Goal: Task Accomplishment & Management: Manage account settings

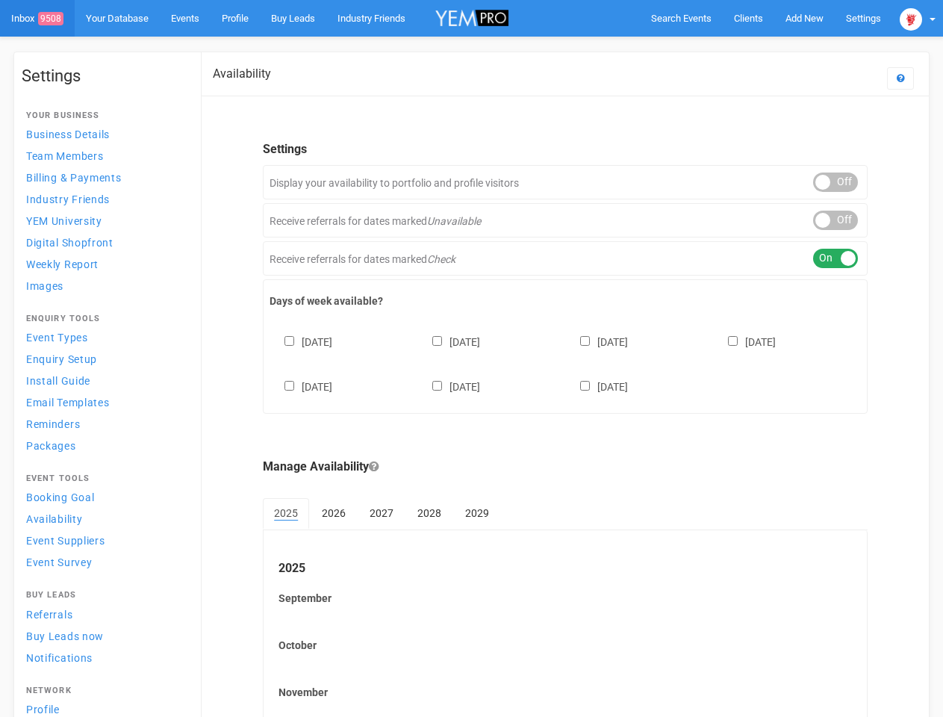
click at [471, 358] on div "[DATE] [DATE] [DATE] [DATE] [DATE] [DATE] [DATE]" at bounding box center [565, 357] width 591 height 90
click at [681, 18] on span "Search Events" at bounding box center [681, 18] width 60 height 11
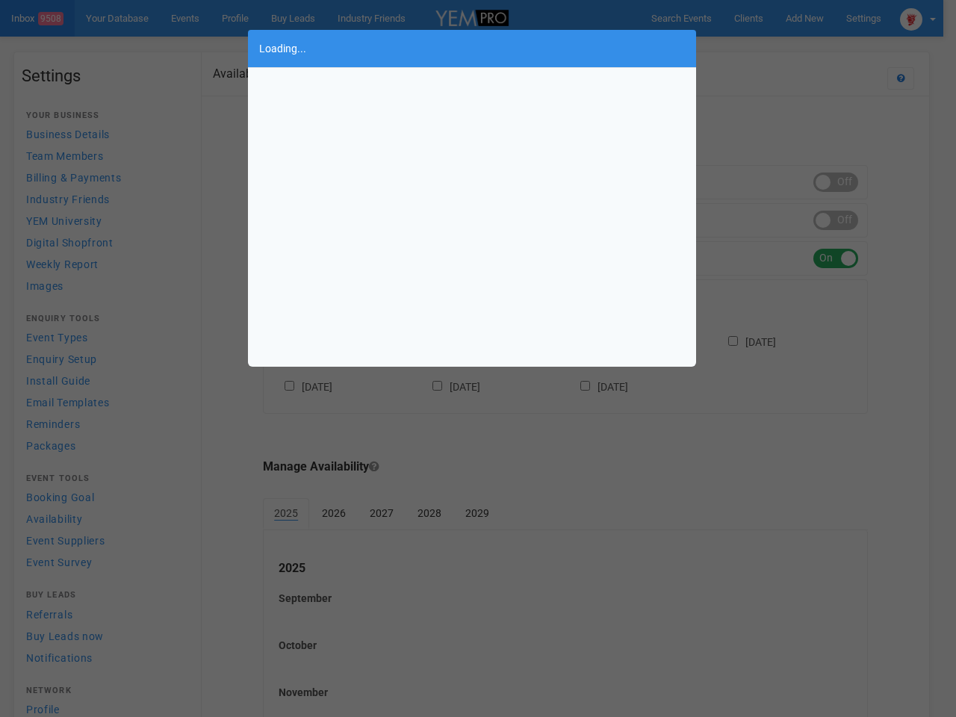
click at [804, 18] on div "Loading..." at bounding box center [478, 358] width 956 height 717
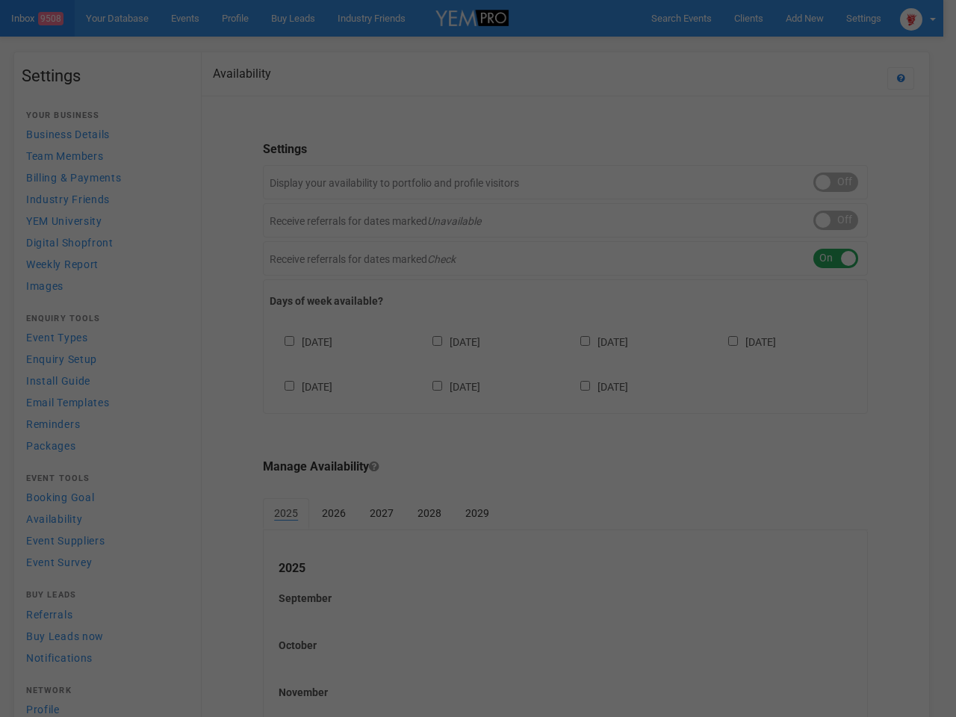
click at [770, 48] on div "Loading..." at bounding box center [478, 358] width 956 height 717
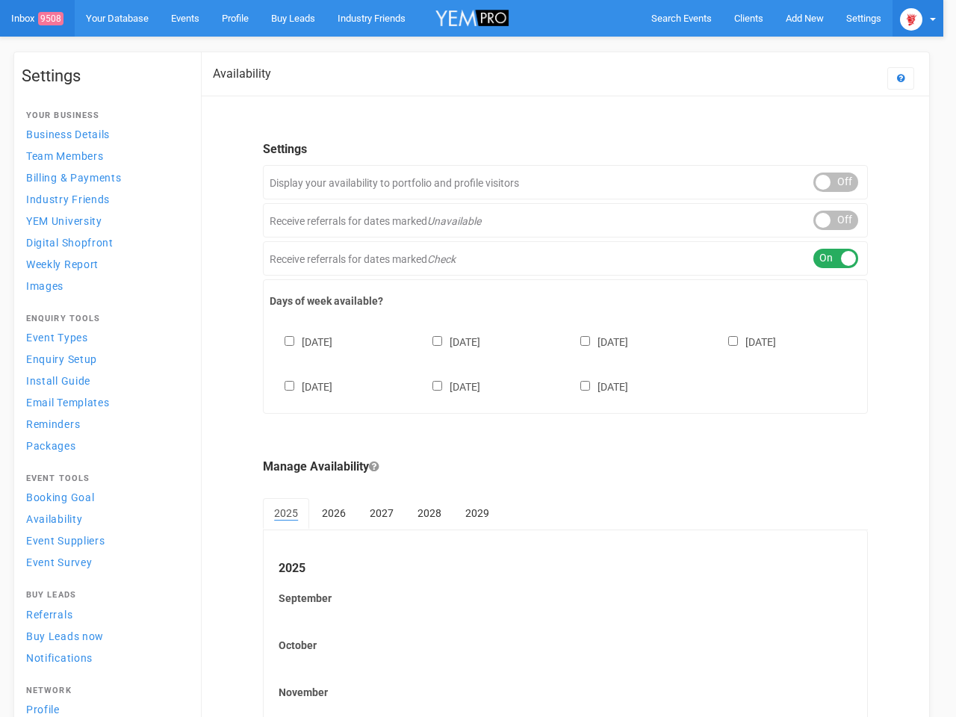
click at [918, 18] on img at bounding box center [911, 19] width 22 height 22
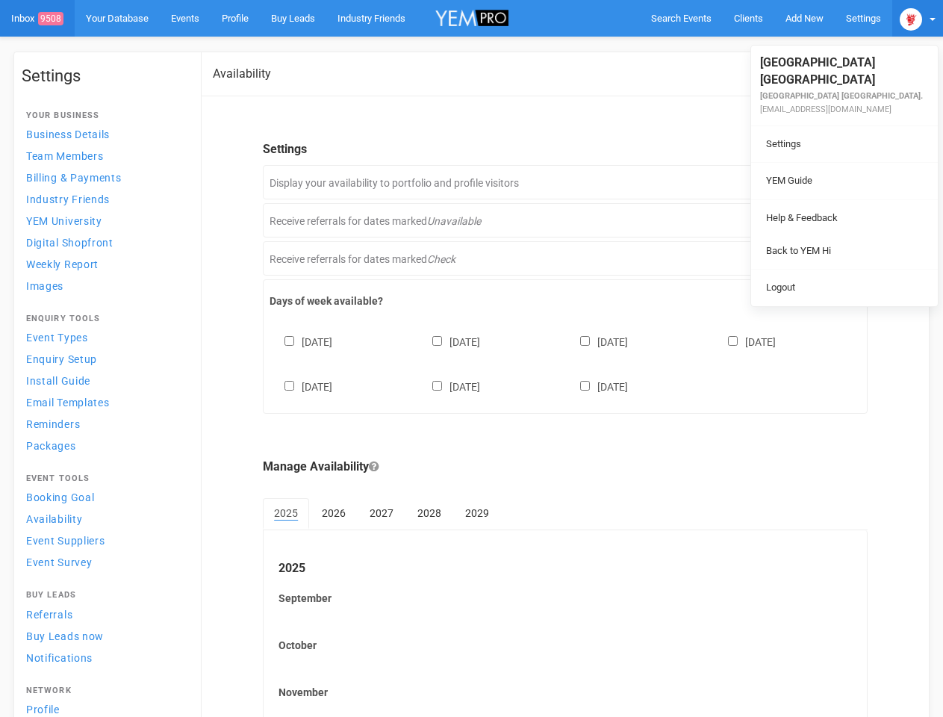
click at [835, 182] on body "Search Events Clients Add New New Client New Event New Enquiry Settings [GEOGRA…" at bounding box center [471, 432] width 943 height 864
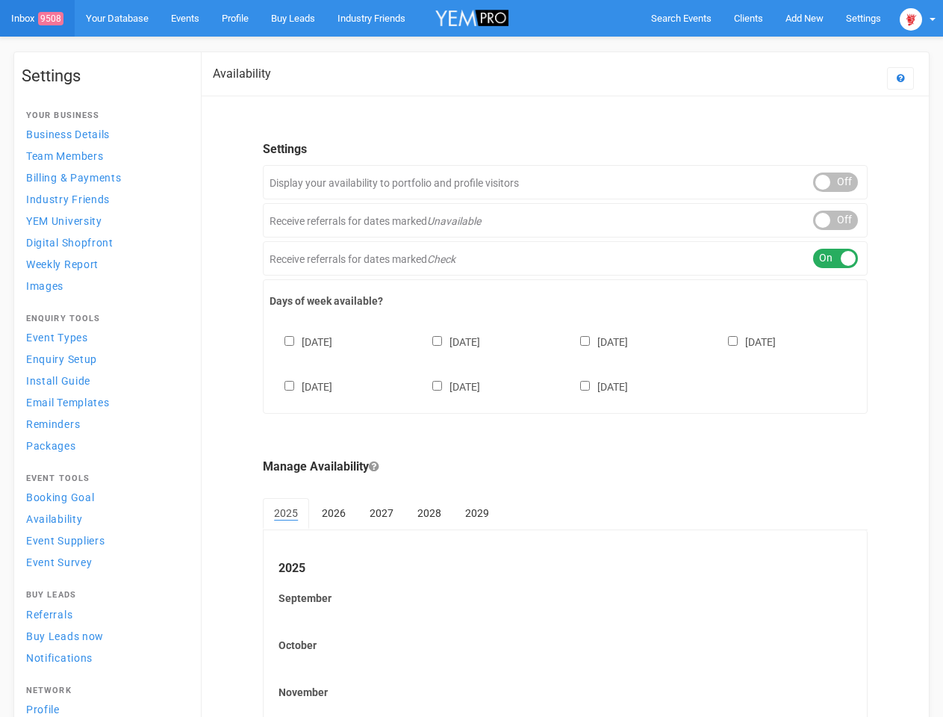
click at [835, 221] on link "Back to YEM Hi" at bounding box center [844, 235] width 179 height 29
click at [835, 258] on link "Logout" at bounding box center [844, 272] width 179 height 29
click at [565, 362] on div "[DATE] [DATE] [DATE] [DATE] [DATE] [DATE] [DATE]" at bounding box center [565, 357] width 591 height 90
